Goal: Task Accomplishment & Management: Use online tool/utility

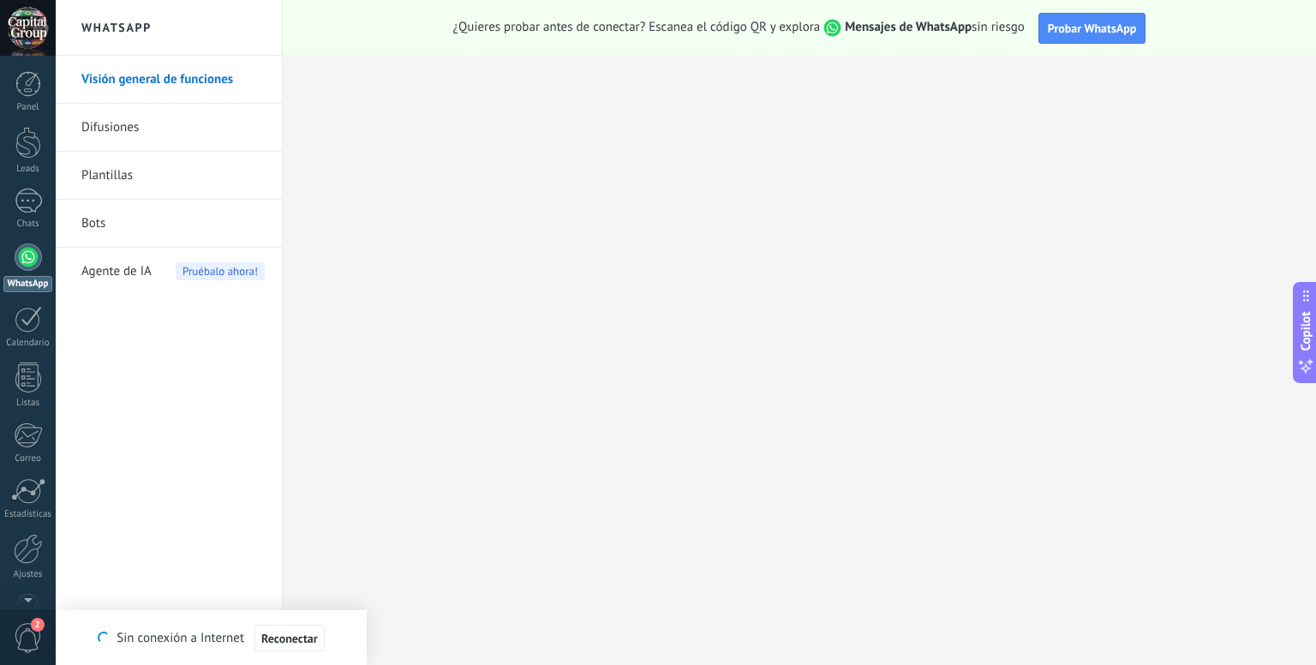
click at [128, 129] on link "Difusiones" at bounding box center [172, 128] width 183 height 48
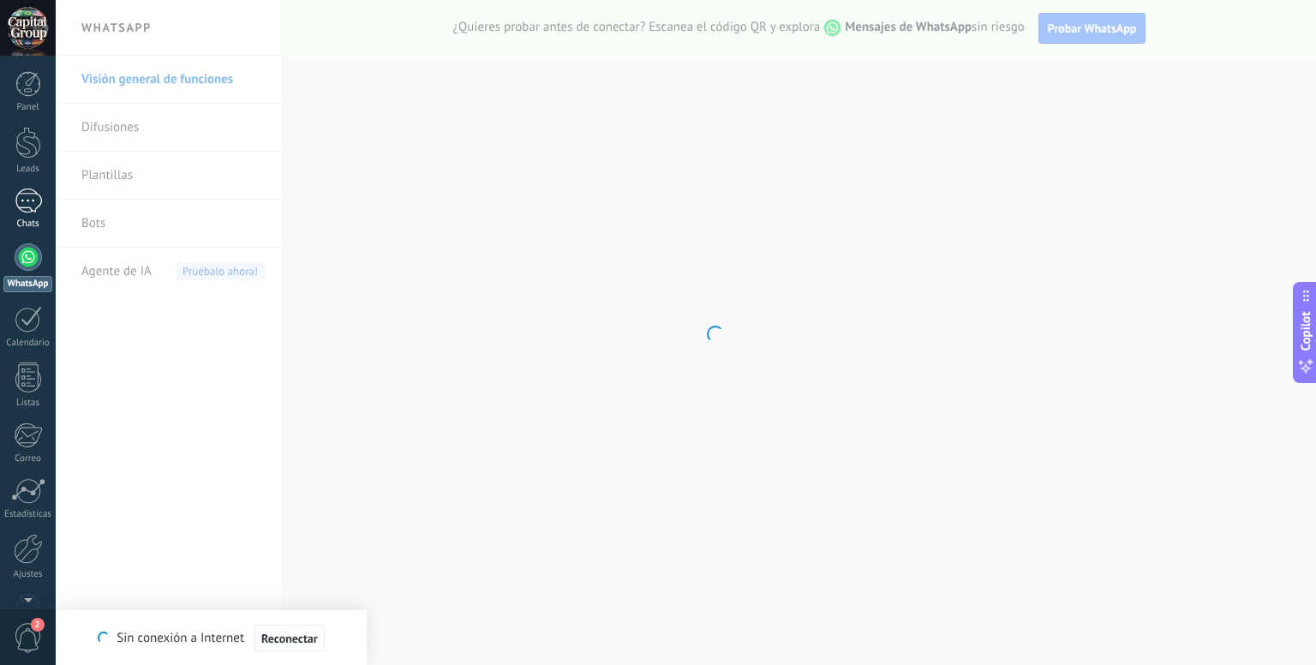
click at [35, 195] on div at bounding box center [28, 201] width 27 height 25
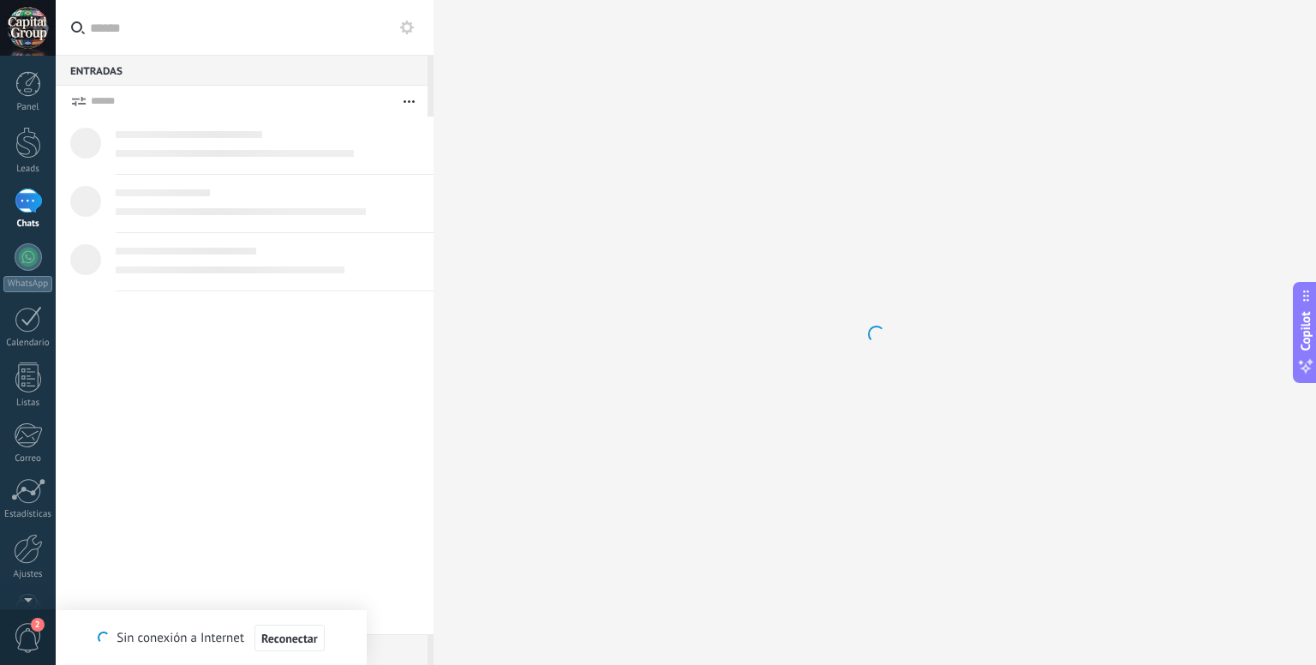
click at [293, 638] on span "Reconectar" at bounding box center [289, 638] width 57 height 12
click at [40, 33] on div at bounding box center [28, 28] width 56 height 56
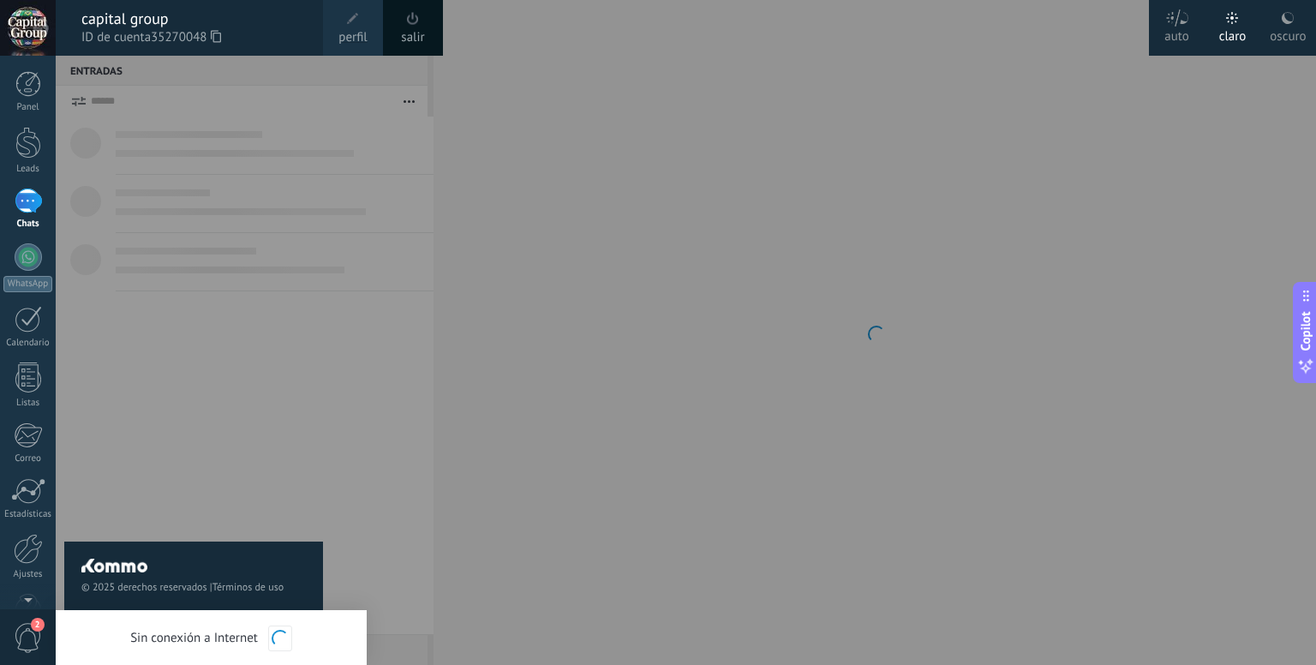
click at [10, 27] on div at bounding box center [28, 28] width 56 height 56
